Goal: Task Accomplishment & Management: Manage account settings

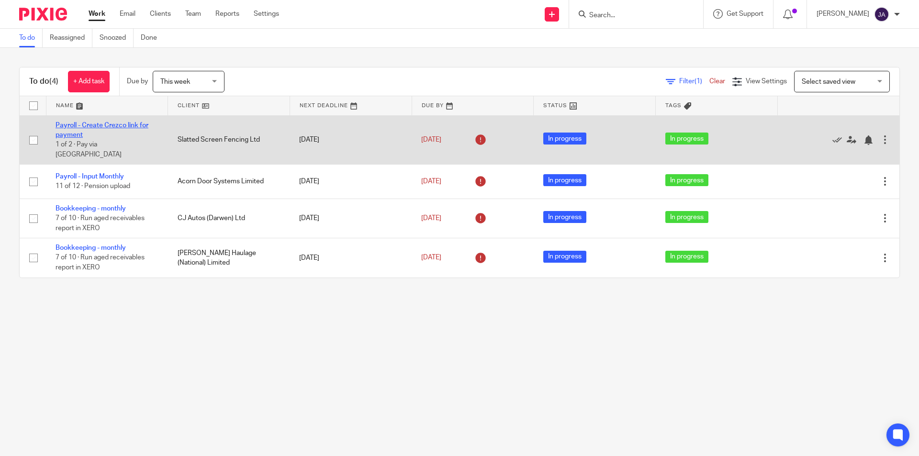
click at [96, 125] on link "Payroll - Create Crezco link for payment" at bounding box center [102, 130] width 93 height 16
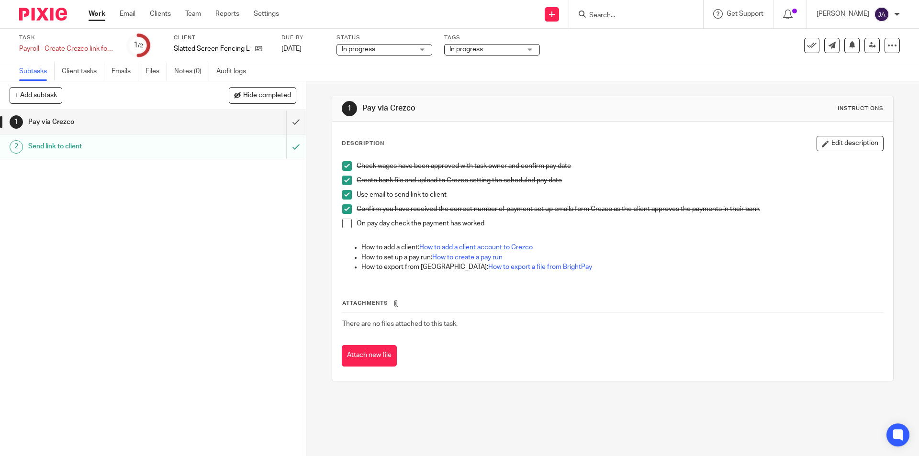
click at [348, 225] on span at bounding box center [347, 224] width 10 height 10
click at [502, 49] on span "In progress" at bounding box center [486, 50] width 72 height 10
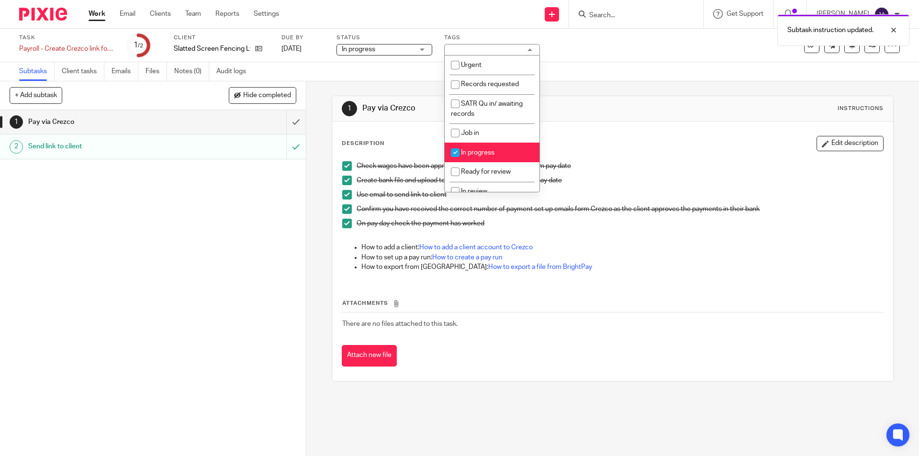
click at [474, 147] on li "In progress" at bounding box center [492, 153] width 95 height 20
checkbox input "false"
click at [468, 370] on div "Description Edit description Check wages have been approved with task owner and…" at bounding box center [612, 252] width 561 height 260
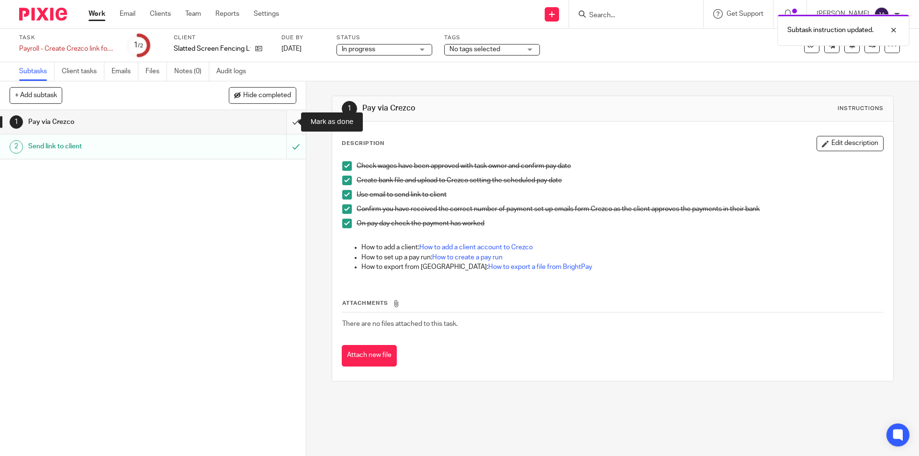
click at [285, 119] on input "submit" at bounding box center [153, 122] width 306 height 24
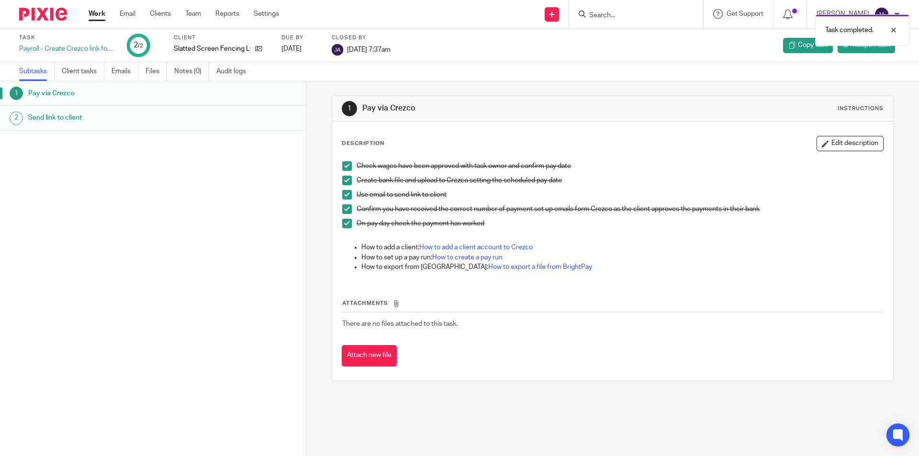
click at [94, 12] on link "Work" at bounding box center [97, 14] width 17 height 10
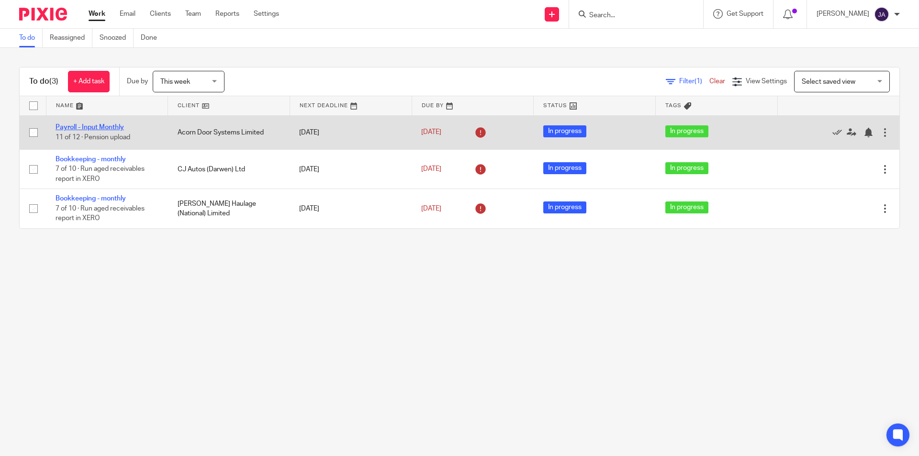
click at [95, 129] on link "Payroll - Input Monthly" at bounding box center [90, 127] width 68 height 7
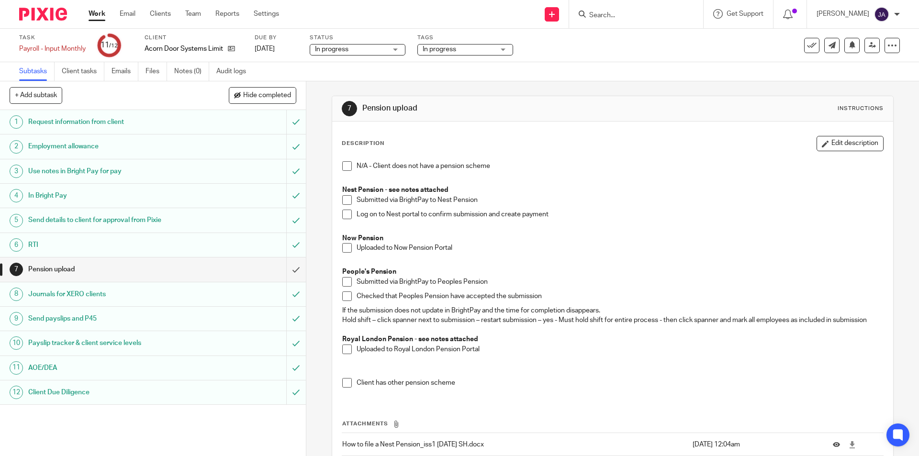
click at [96, 19] on link "Work" at bounding box center [97, 14] width 17 height 10
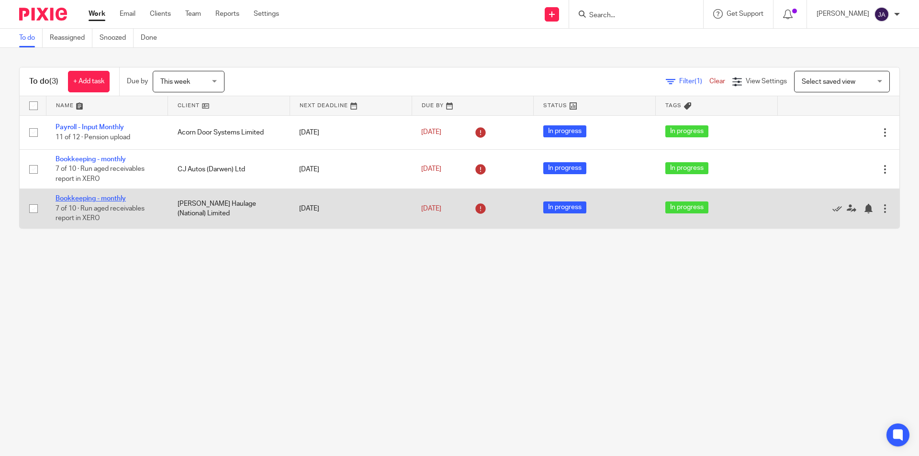
click at [113, 199] on link "Bookkeeping - monthly" at bounding box center [91, 198] width 70 height 7
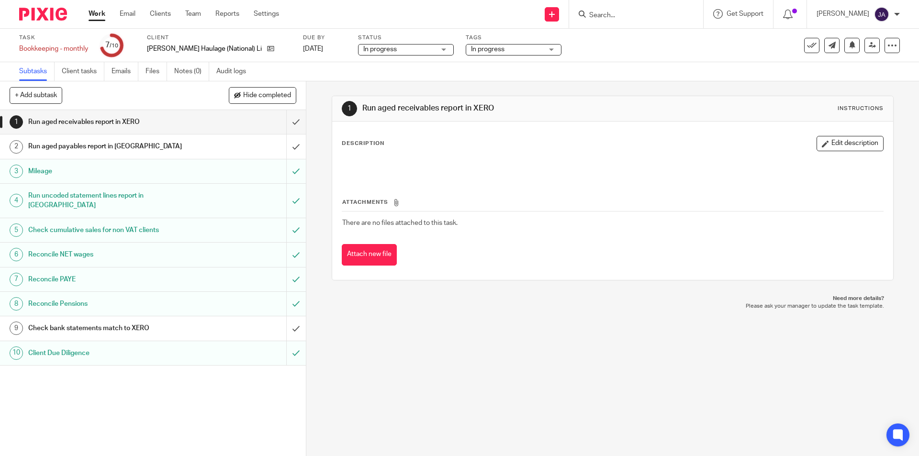
click at [186, 321] on h1 "Check bank statements match to XERO" at bounding box center [111, 328] width 166 height 14
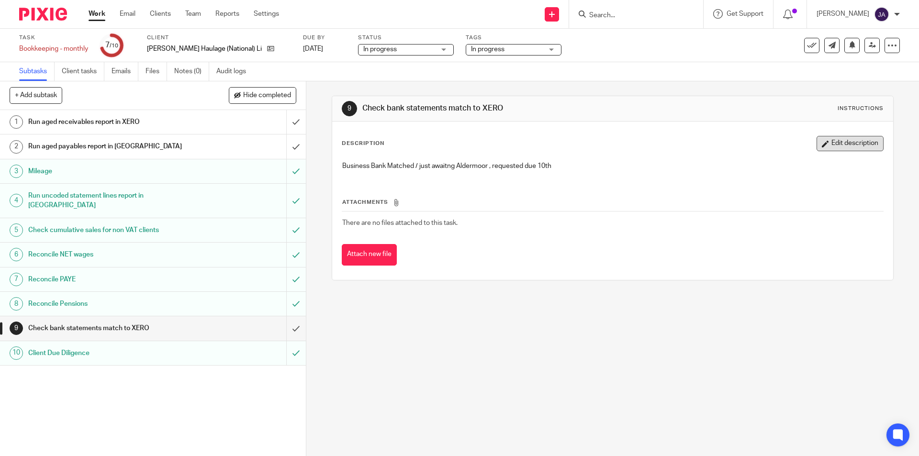
click at [823, 142] on button "Edit description" at bounding box center [850, 143] width 67 height 15
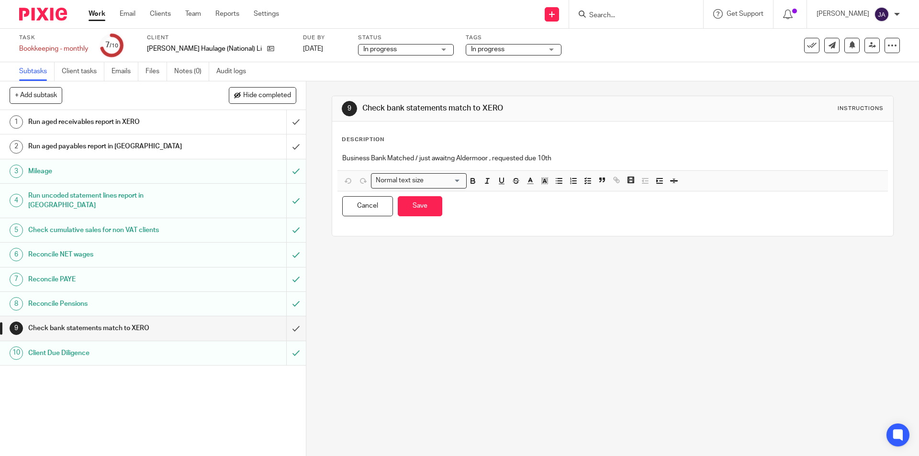
click at [562, 161] on p "Business Bank Matched / just awaitng Aldermoor , requested due 10th" at bounding box center [612, 159] width 541 height 10
click at [430, 205] on button "Save" at bounding box center [420, 206] width 45 height 21
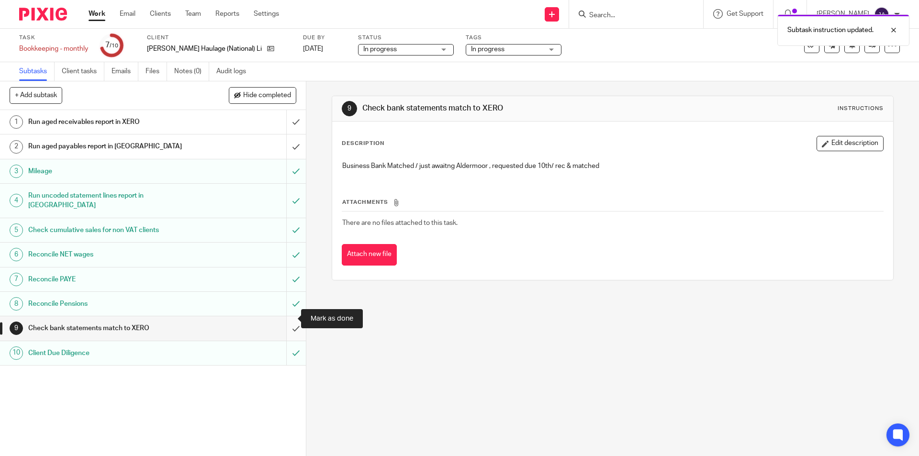
click at [285, 320] on input "submit" at bounding box center [153, 328] width 306 height 24
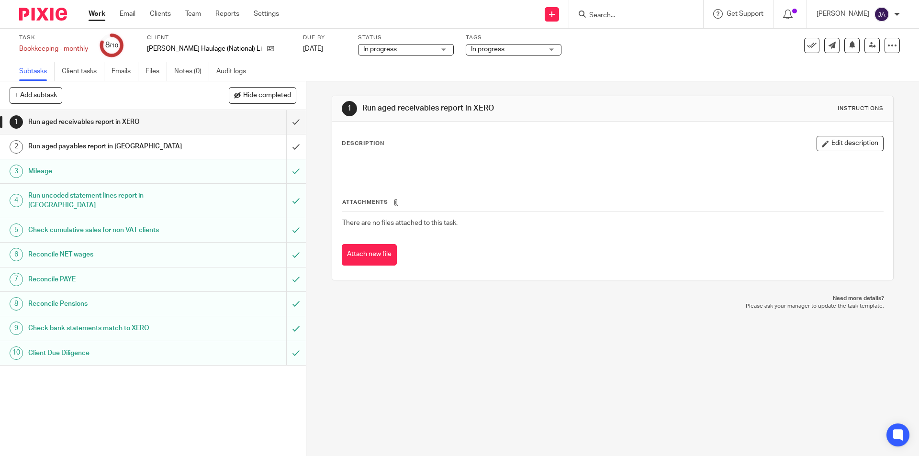
click at [471, 51] on span "In progress" at bounding box center [488, 49] width 34 height 7
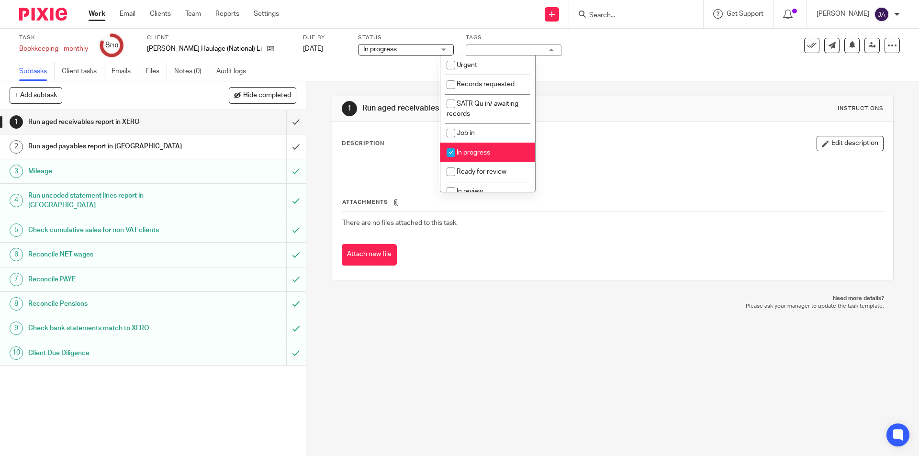
click at [458, 150] on input "checkbox" at bounding box center [451, 153] width 18 height 18
checkbox input "false"
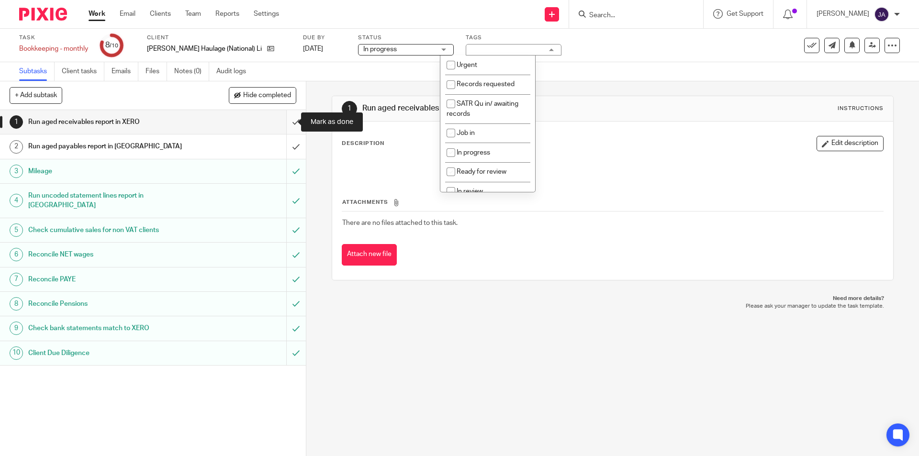
click at [292, 123] on input "submit" at bounding box center [153, 122] width 306 height 24
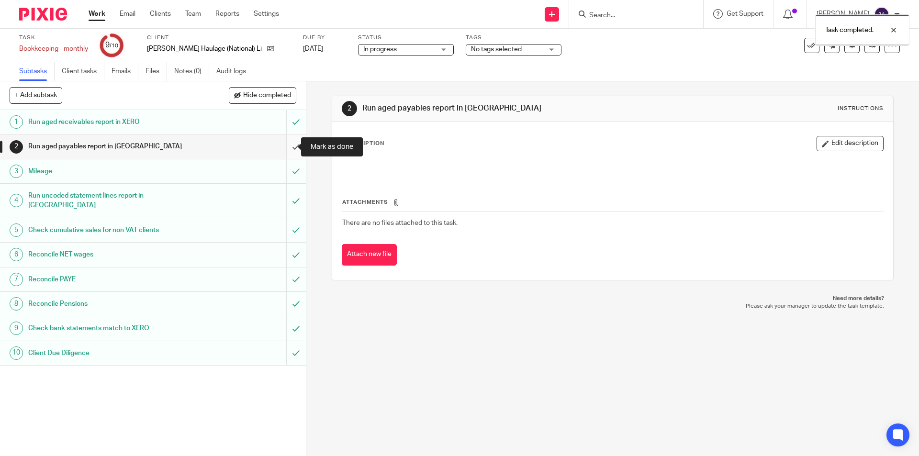
click at [290, 144] on input "submit" at bounding box center [153, 147] width 306 height 24
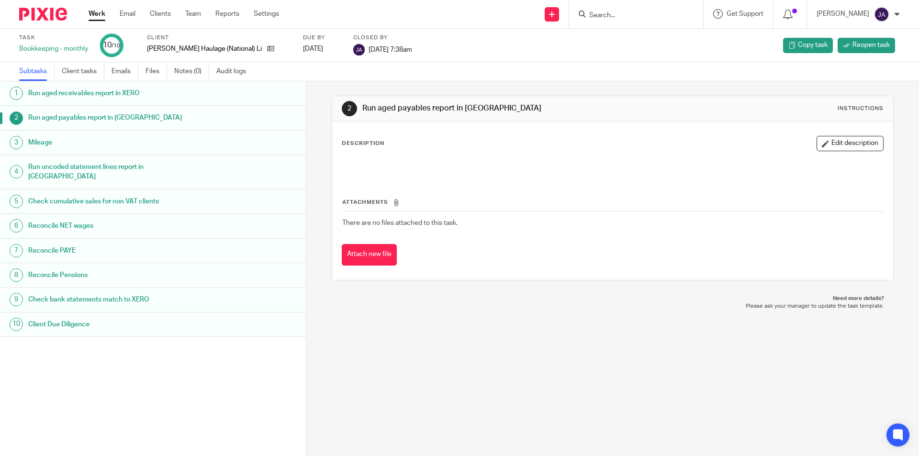
click at [101, 14] on link "Work" at bounding box center [97, 14] width 17 height 10
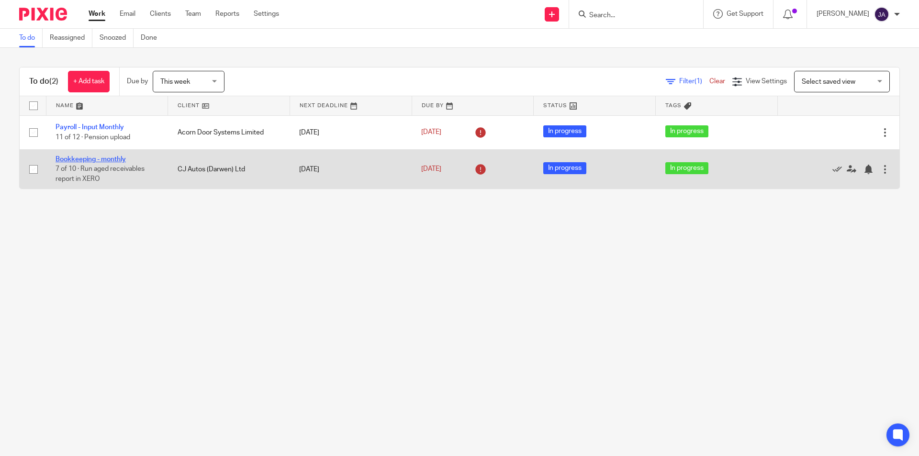
click at [98, 161] on link "Bookkeeping - monthly" at bounding box center [91, 159] width 70 height 7
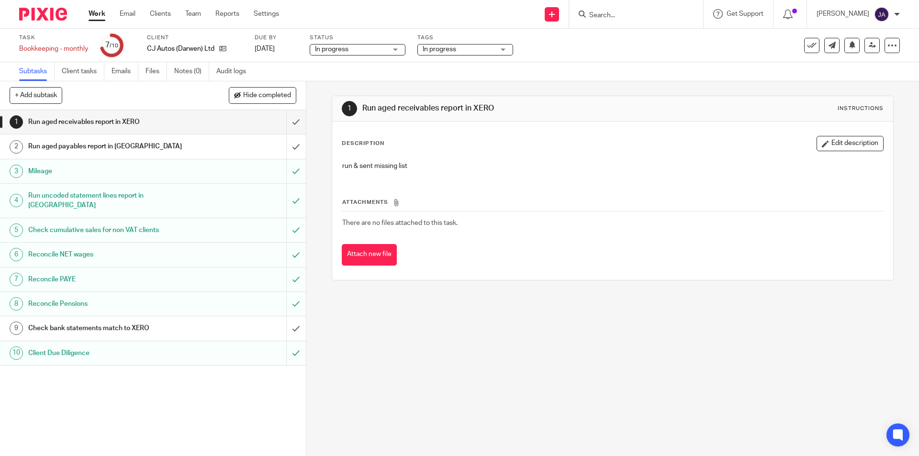
drag, startPoint x: 0, startPoint y: 0, endPoint x: 86, endPoint y: 313, distance: 324.3
click at [86, 321] on h1 "Check bank statements match to XERO" at bounding box center [111, 328] width 166 height 14
drag, startPoint x: 830, startPoint y: 143, endPoint x: 635, endPoint y: 165, distance: 195.6
click at [829, 144] on button "Edit description" at bounding box center [850, 143] width 67 height 15
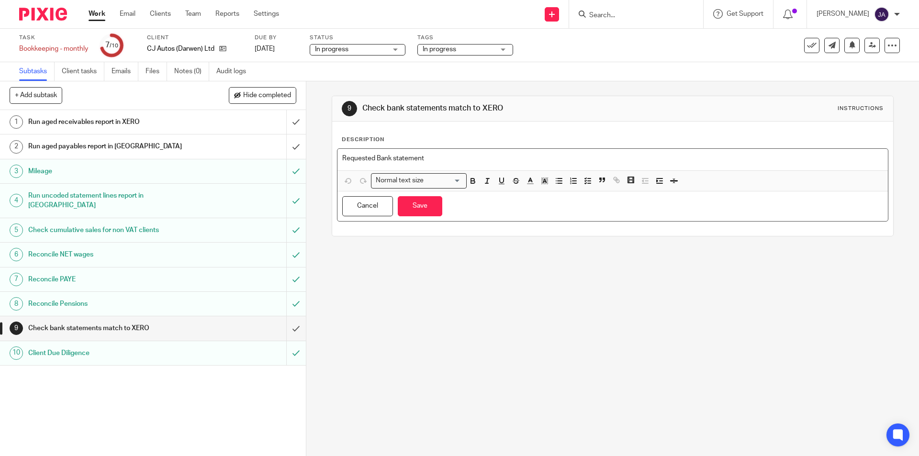
click at [474, 162] on p "Requested Bank statement" at bounding box center [612, 159] width 541 height 10
drag, startPoint x: 498, startPoint y: 326, endPoint x: 443, endPoint y: 286, distance: 68.2
click at [497, 324] on div "9 Check bank statements match to XERO Instructions Description Requested Bank s…" at bounding box center [612, 268] width 613 height 375
click at [423, 207] on button "Save" at bounding box center [420, 206] width 45 height 21
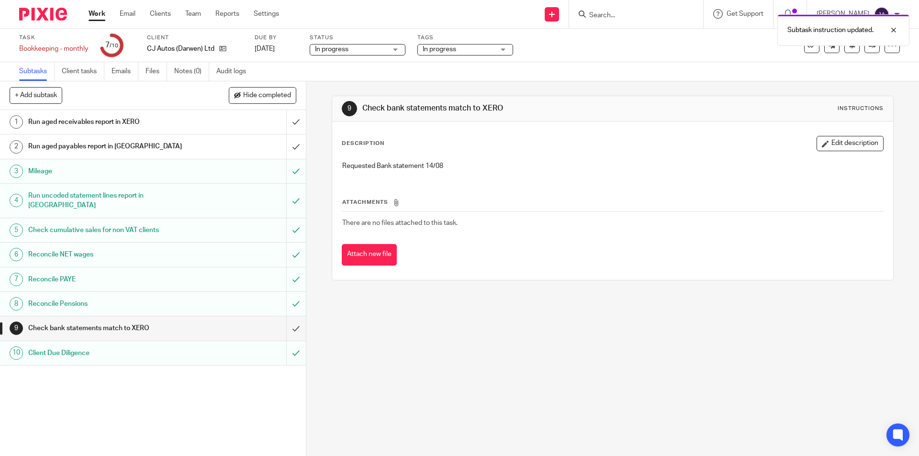
click at [429, 336] on div "9 Check bank statements match to XERO Instructions Description Edit description…" at bounding box center [612, 268] width 613 height 375
click at [827, 143] on button "Edit description" at bounding box center [850, 143] width 67 height 15
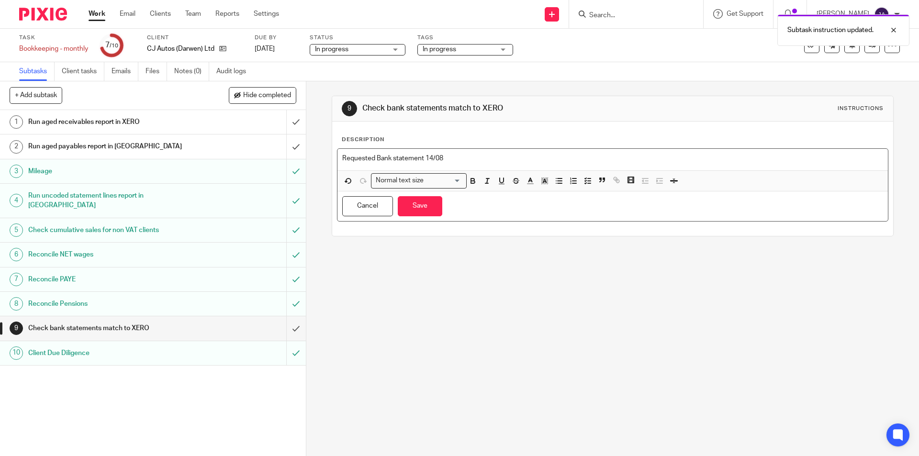
click at [496, 158] on p "Requested Bank statement 14/08" at bounding box center [612, 159] width 541 height 10
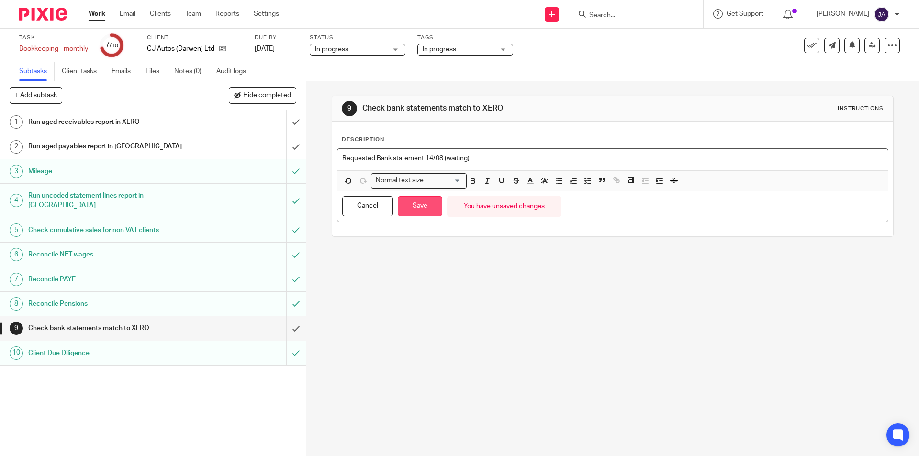
drag, startPoint x: 407, startPoint y: 206, endPoint x: 390, endPoint y: 206, distance: 17.7
click at [407, 206] on button "Save" at bounding box center [420, 206] width 45 height 21
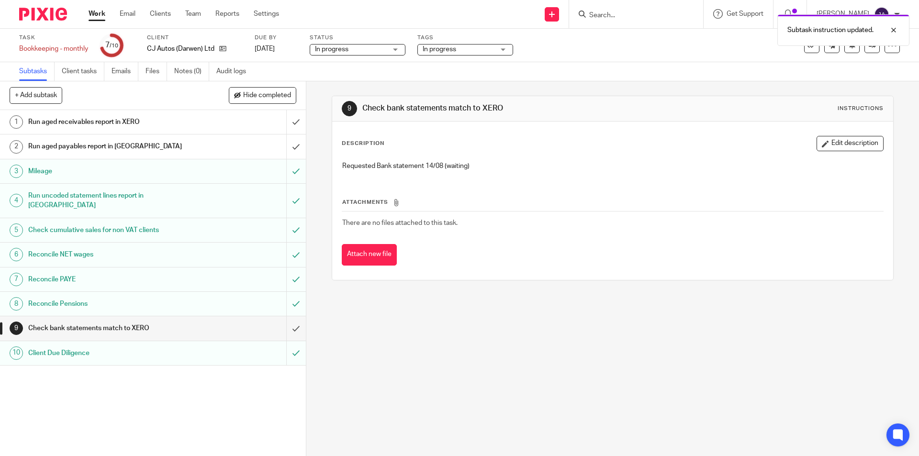
click at [360, 344] on div "9 Check bank statements match to XERO Instructions Description Edit description…" at bounding box center [612, 268] width 613 height 375
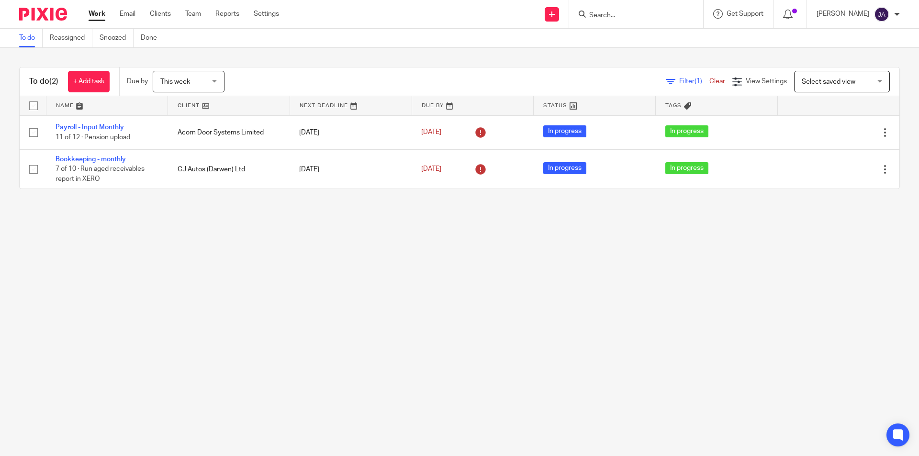
click at [220, 83] on div "This week This week" at bounding box center [189, 82] width 72 height 22
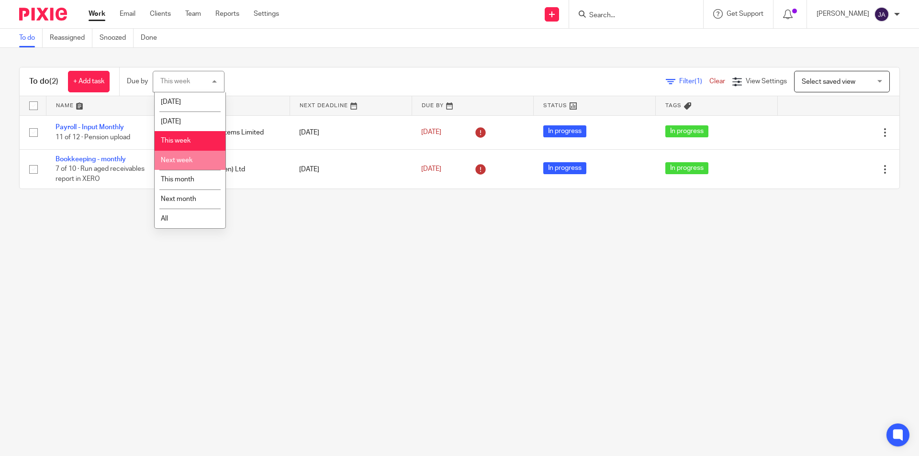
click at [180, 161] on span "Next week" at bounding box center [177, 160] width 32 height 7
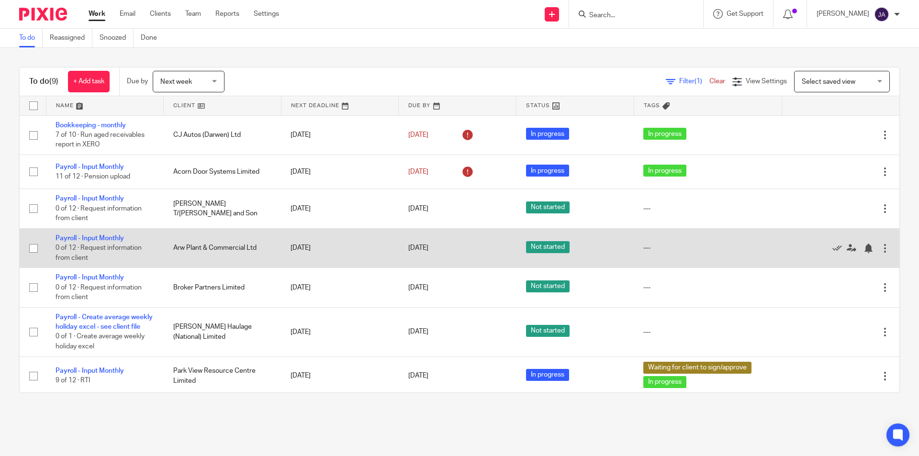
scroll to position [90, 0]
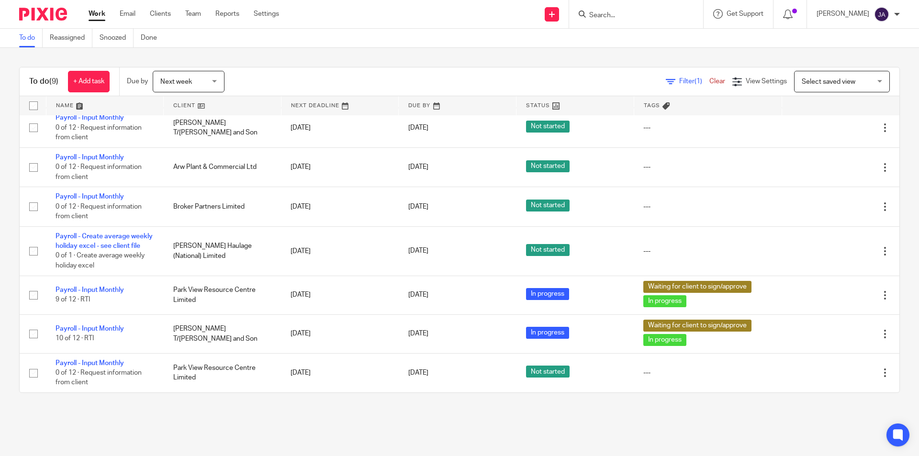
click at [187, 105] on link at bounding box center [222, 105] width 117 height 19
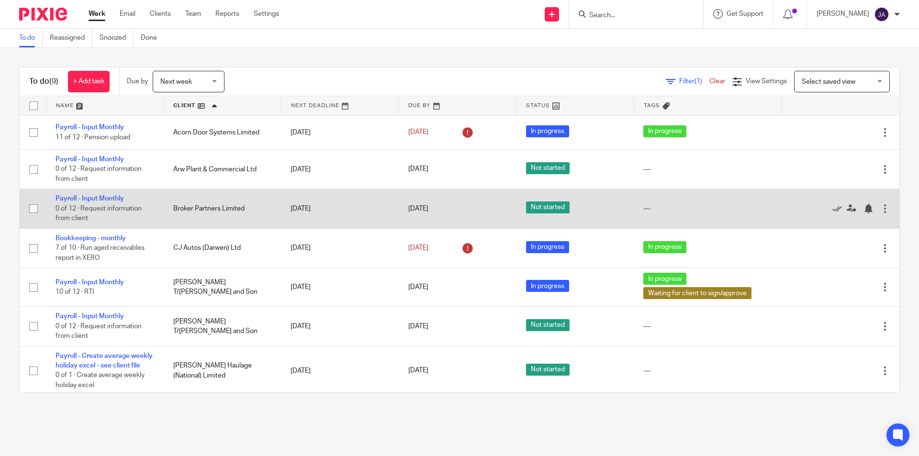
scroll to position [90, 0]
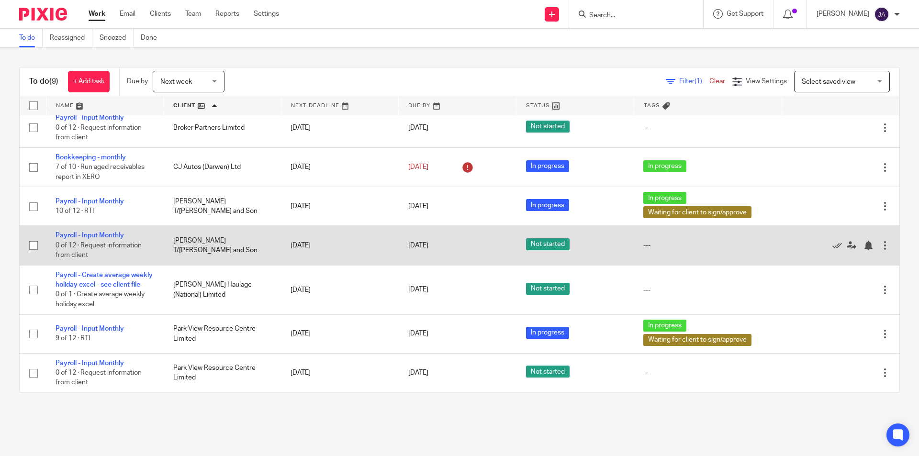
click at [881, 241] on div at bounding box center [886, 246] width 10 height 10
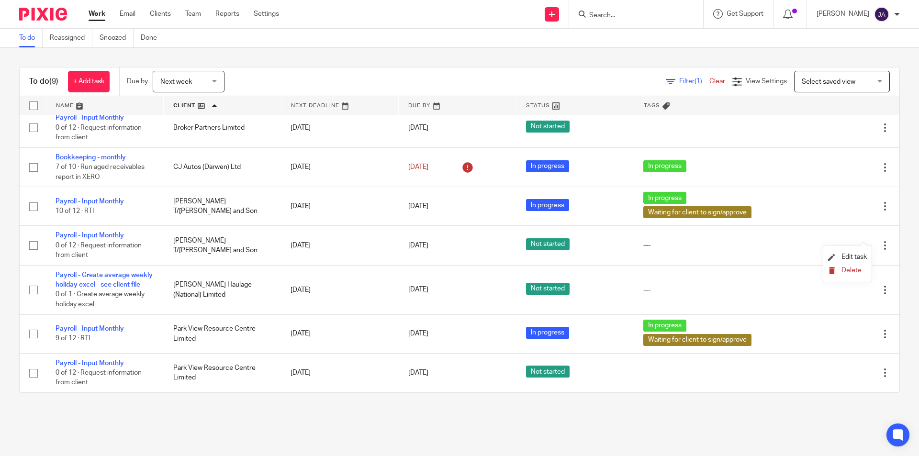
click at [843, 270] on span "Delete" at bounding box center [852, 270] width 20 height 7
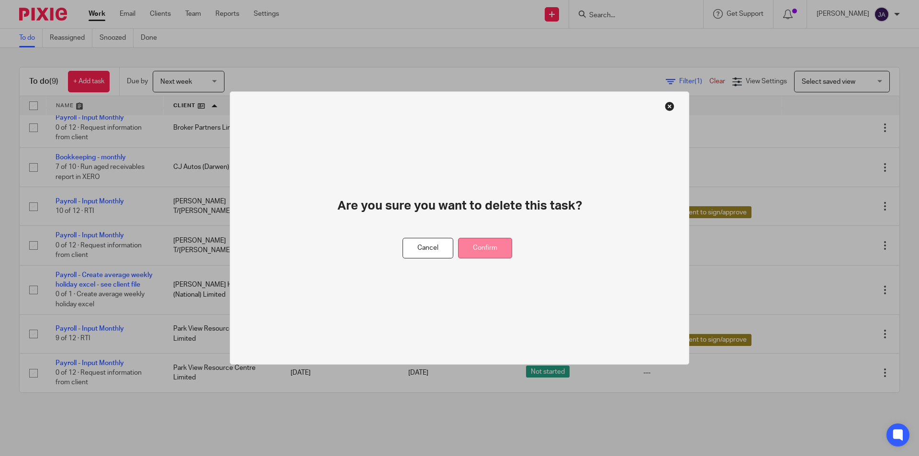
click at [482, 248] on button "Confirm" at bounding box center [485, 248] width 54 height 21
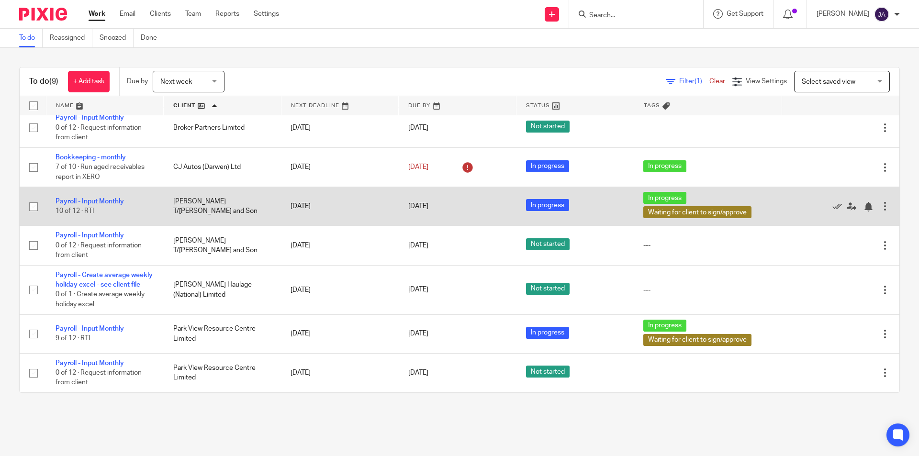
scroll to position [51, 0]
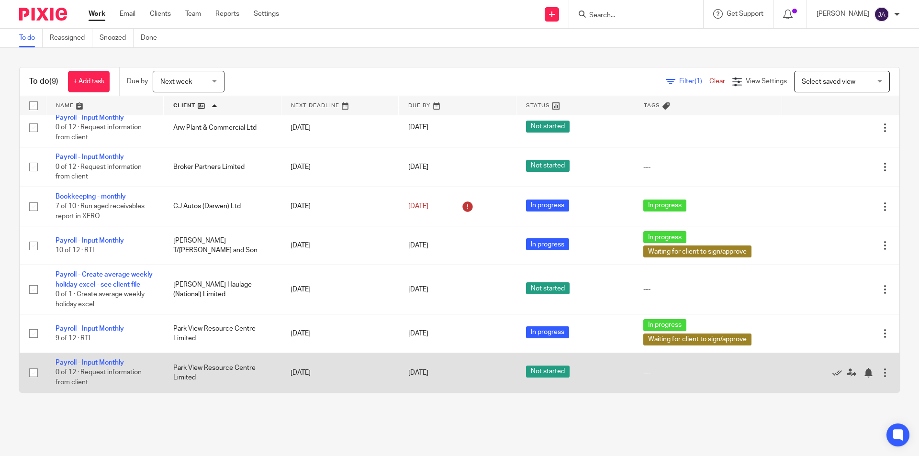
click at [881, 374] on div at bounding box center [886, 373] width 10 height 10
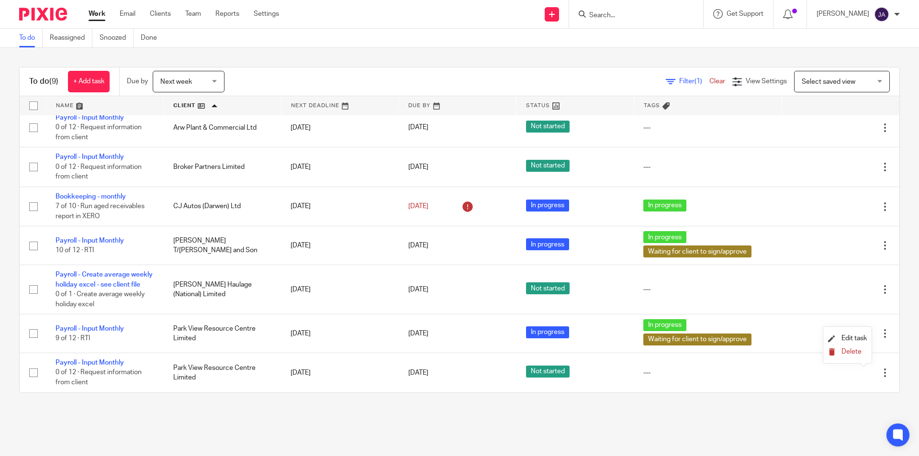
click at [853, 355] on button "Delete" at bounding box center [847, 353] width 39 height 8
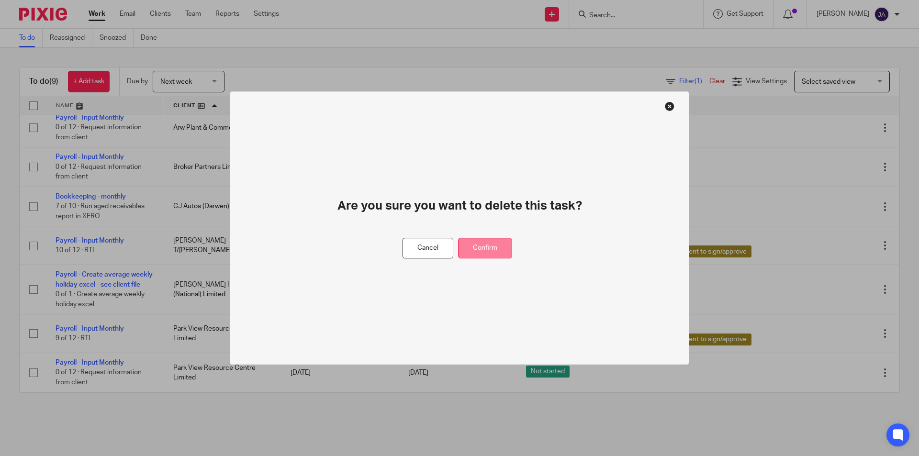
click at [488, 248] on button "Confirm" at bounding box center [485, 248] width 54 height 21
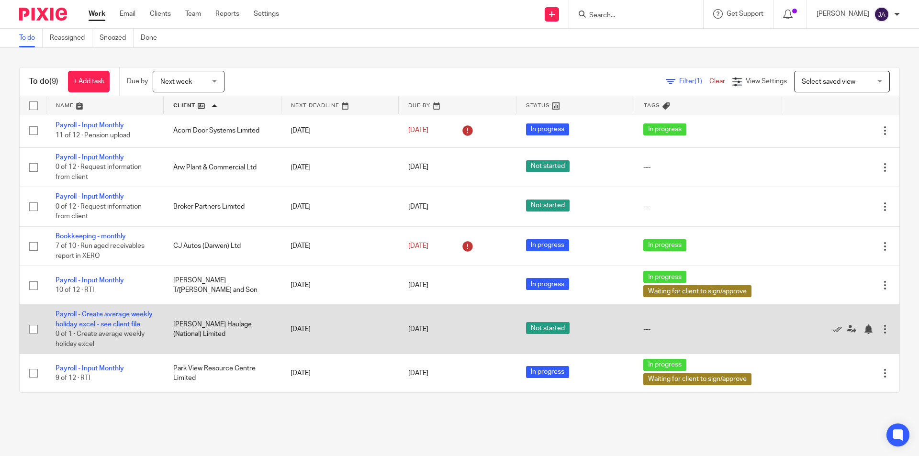
scroll to position [0, 0]
